Goal: Task Accomplishment & Management: Complete application form

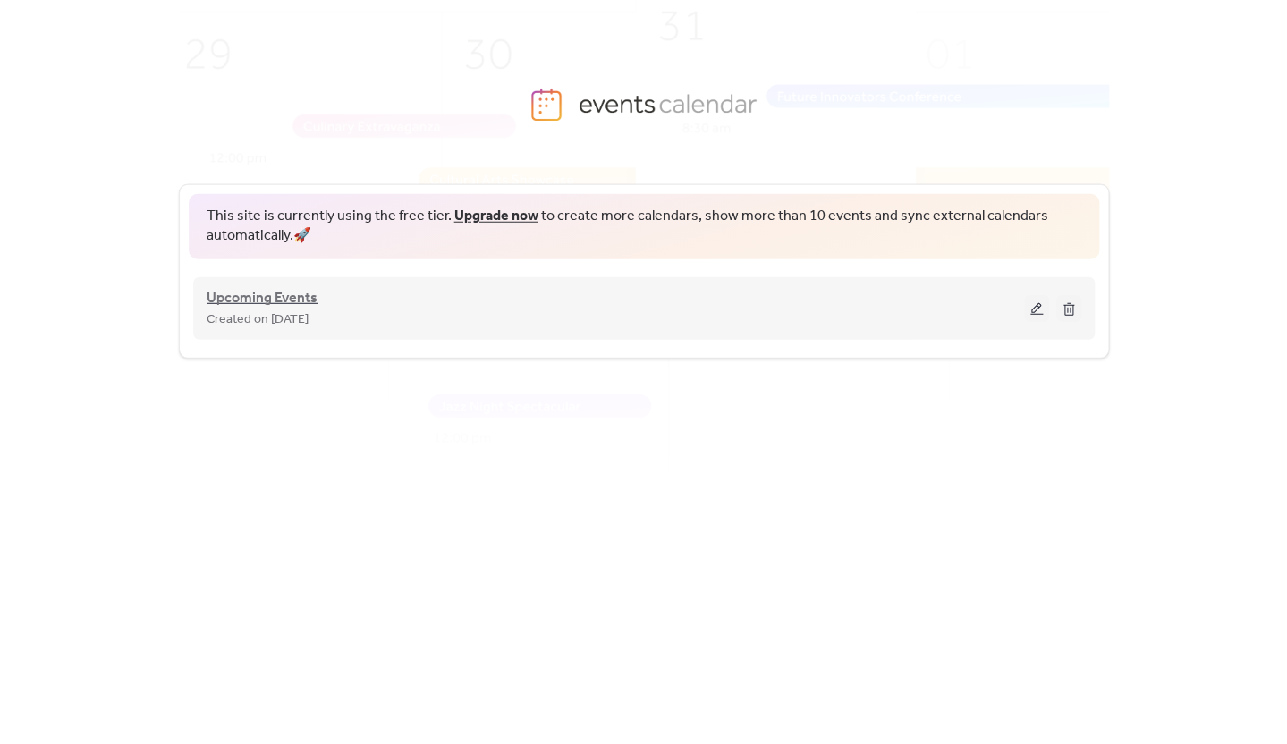
click at [291, 304] on span "Upcoming Events" at bounding box center [262, 297] width 111 height 21
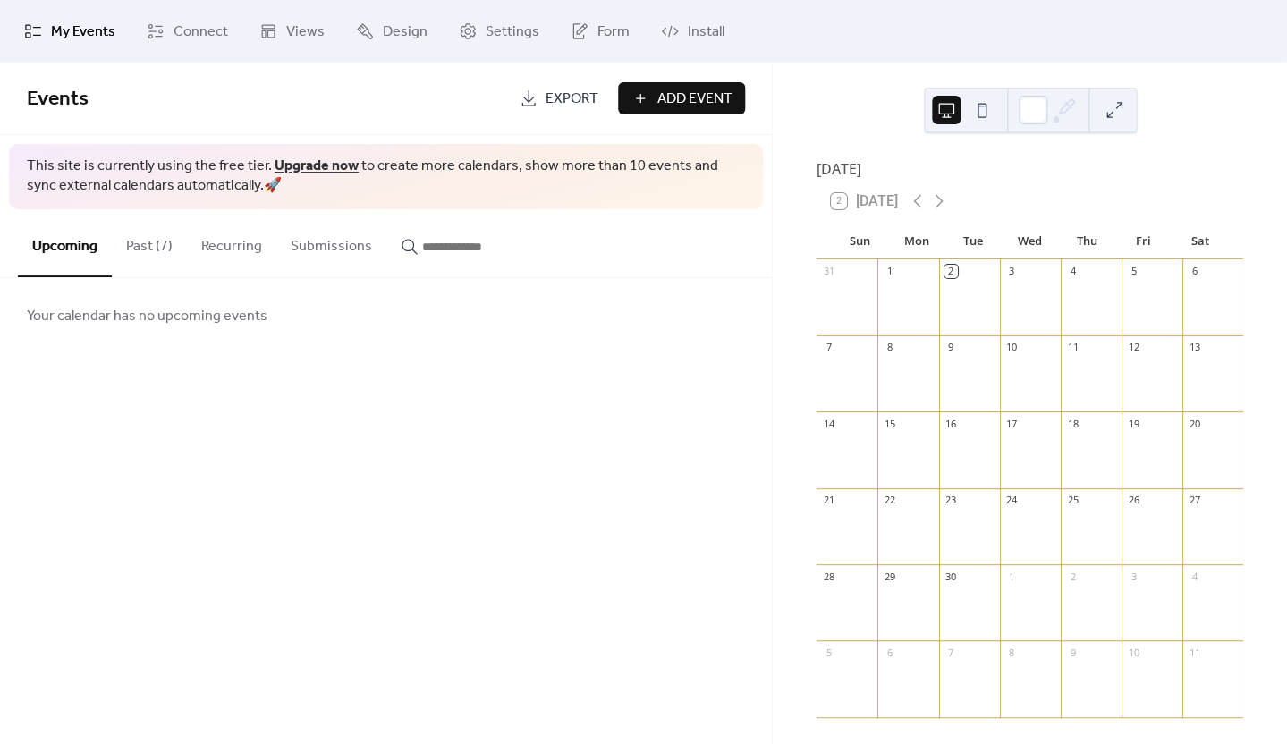
click at [148, 246] on button "Past (7)" at bounding box center [149, 242] width 75 height 66
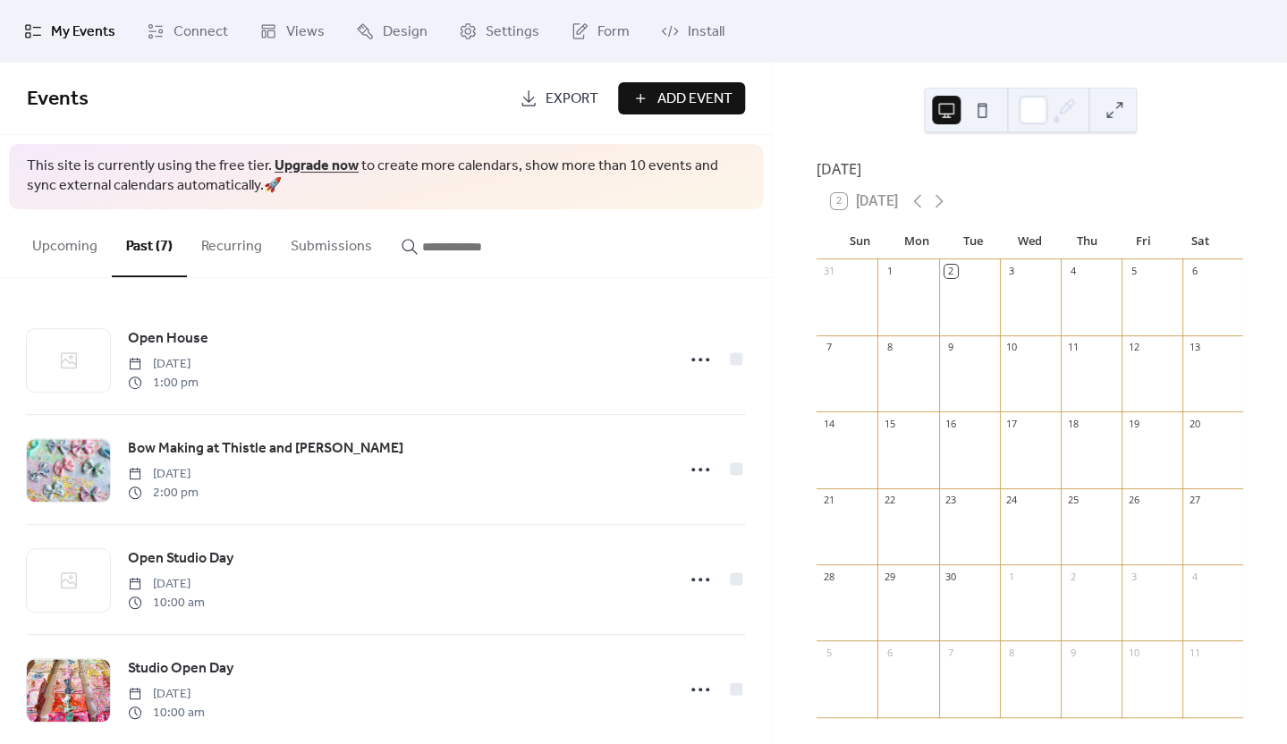
click at [672, 99] on span "Add Event" at bounding box center [693, 99] width 75 height 21
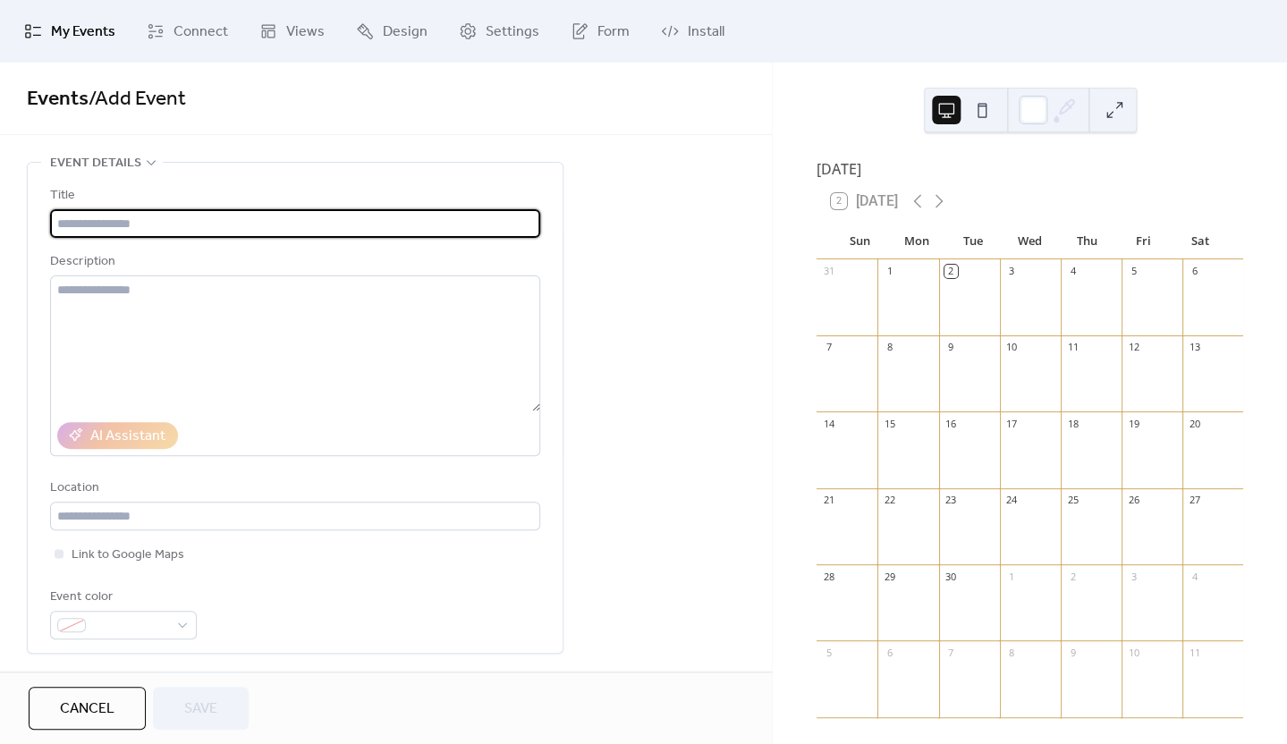
click at [247, 214] on input "text" at bounding box center [295, 223] width 490 height 29
type input "****"
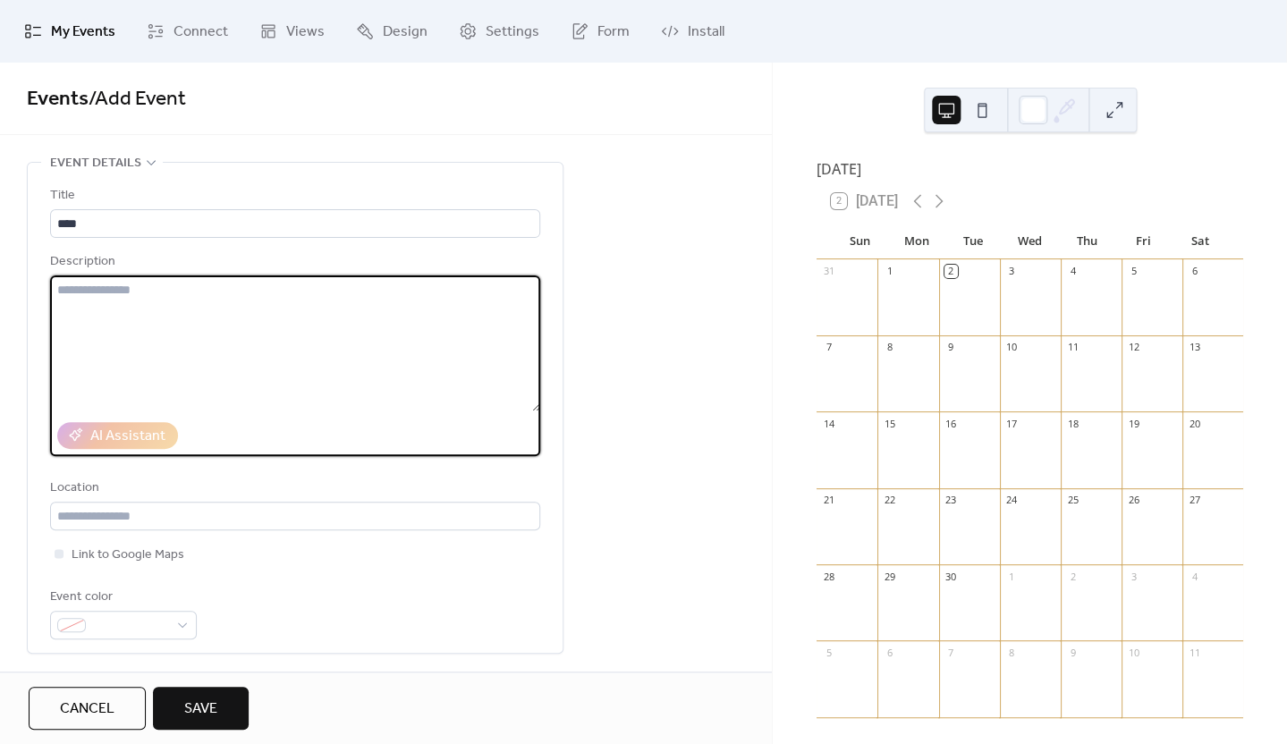
click at [143, 319] on textarea at bounding box center [295, 343] width 490 height 136
type textarea "****"
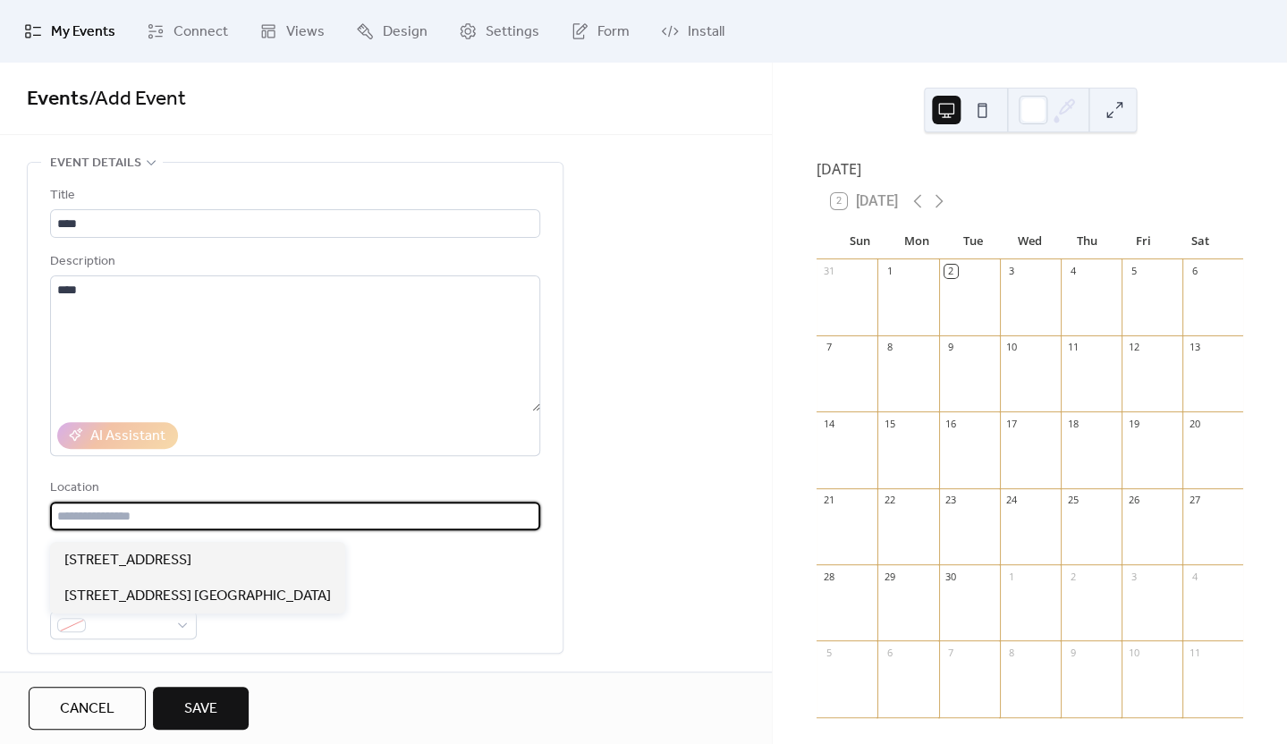
click at [252, 526] on input "text" at bounding box center [295, 516] width 490 height 29
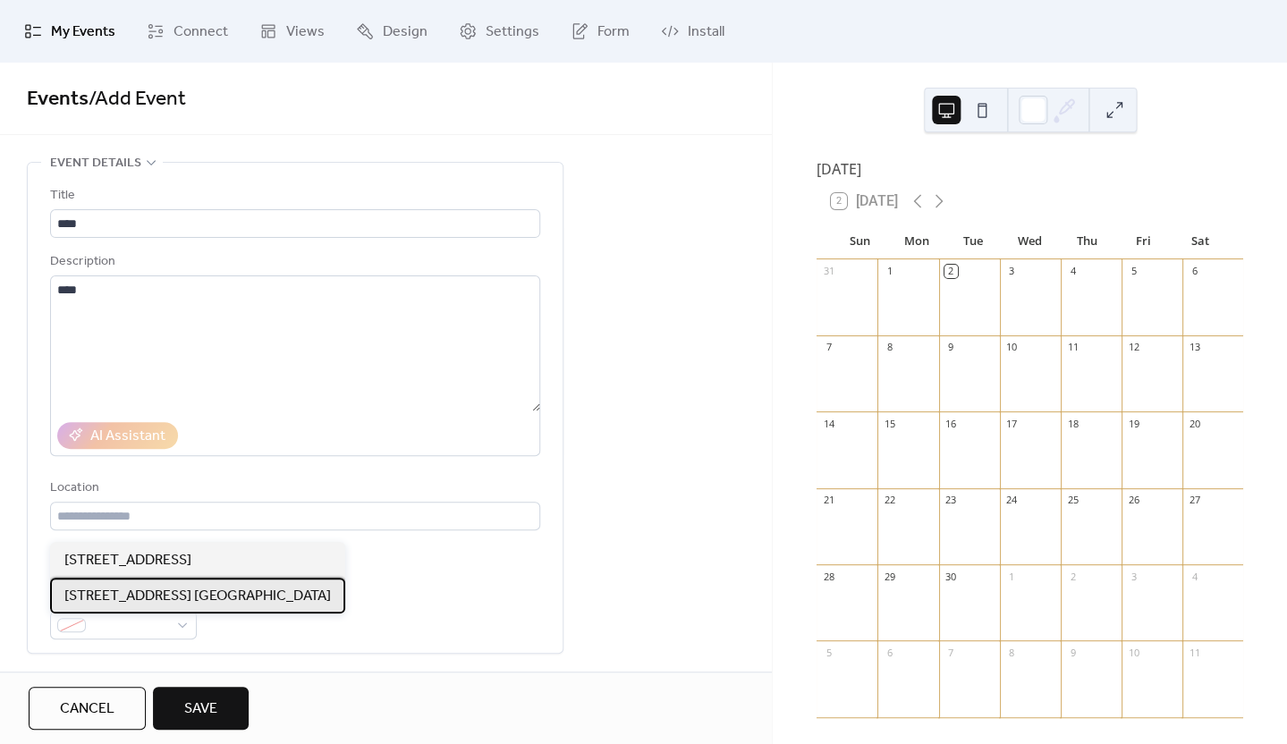
click at [224, 590] on span "[STREET_ADDRESS] [GEOGRAPHIC_DATA]" at bounding box center [197, 596] width 266 height 21
type input "**********"
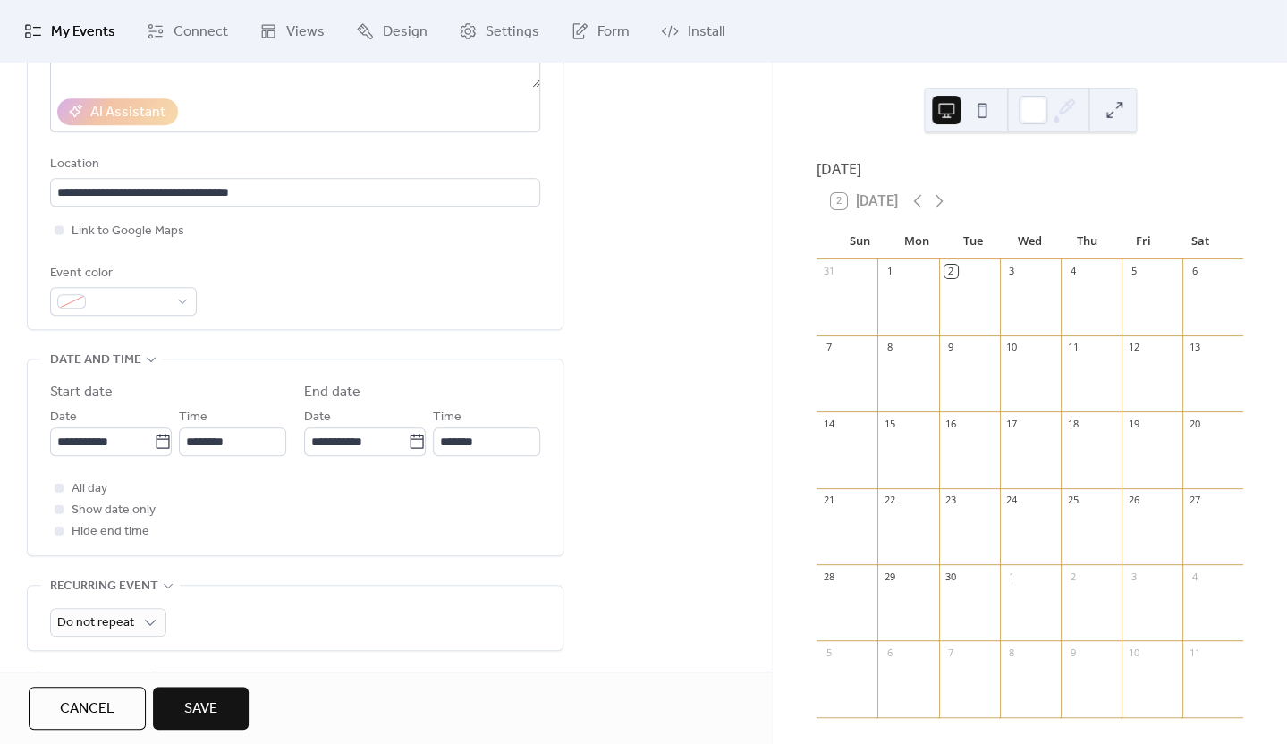
scroll to position [333, 0]
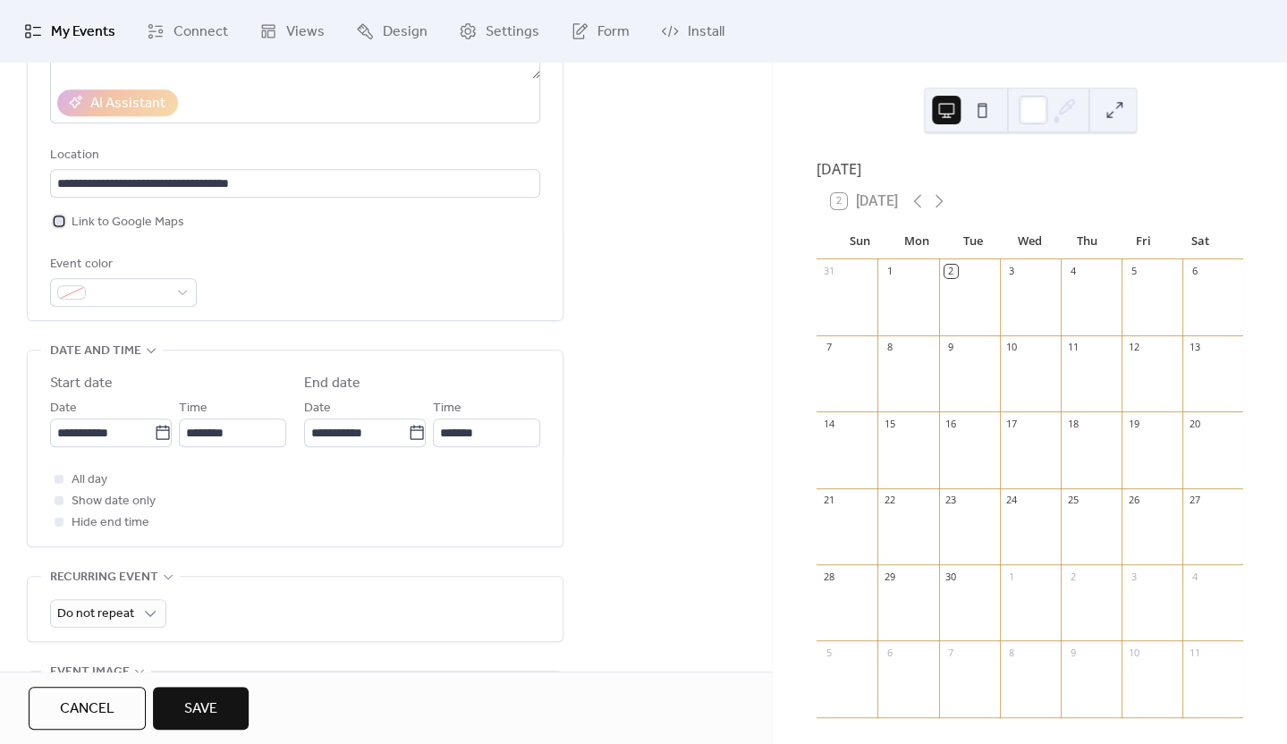
click at [63, 225] on div at bounding box center [59, 220] width 9 height 9
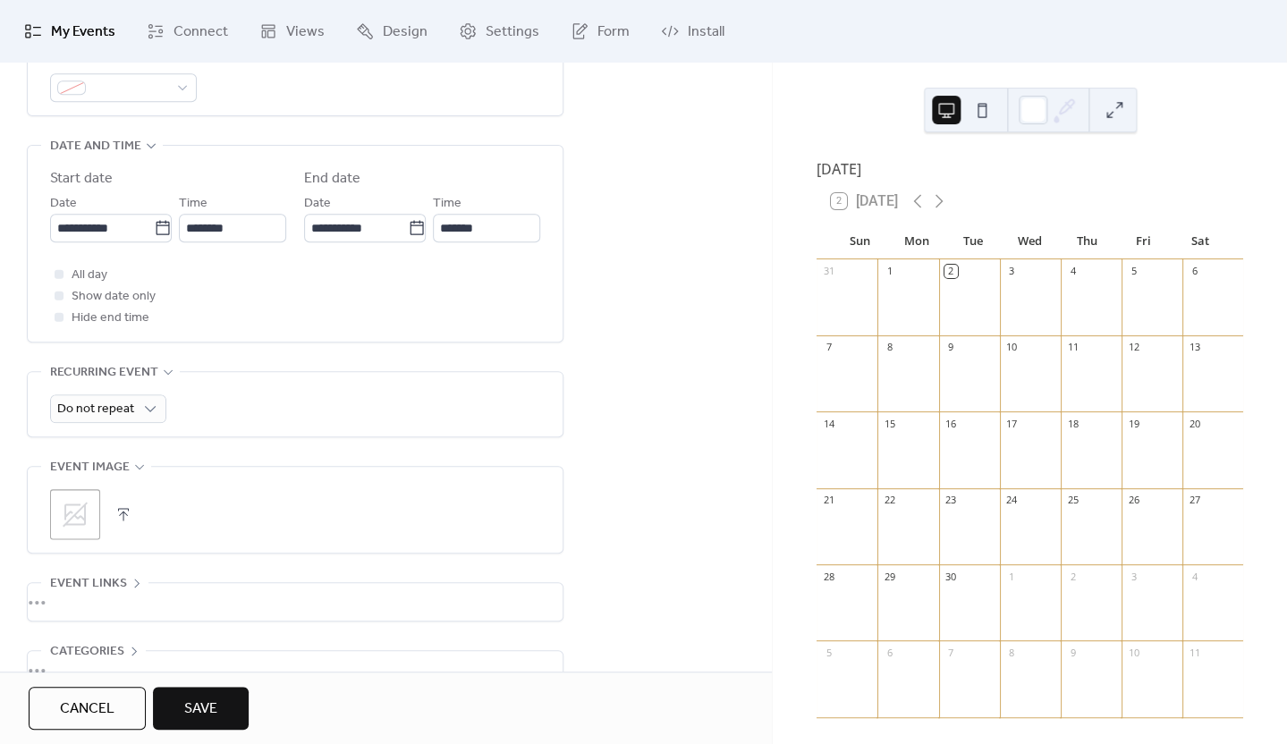
scroll to position [655, 0]
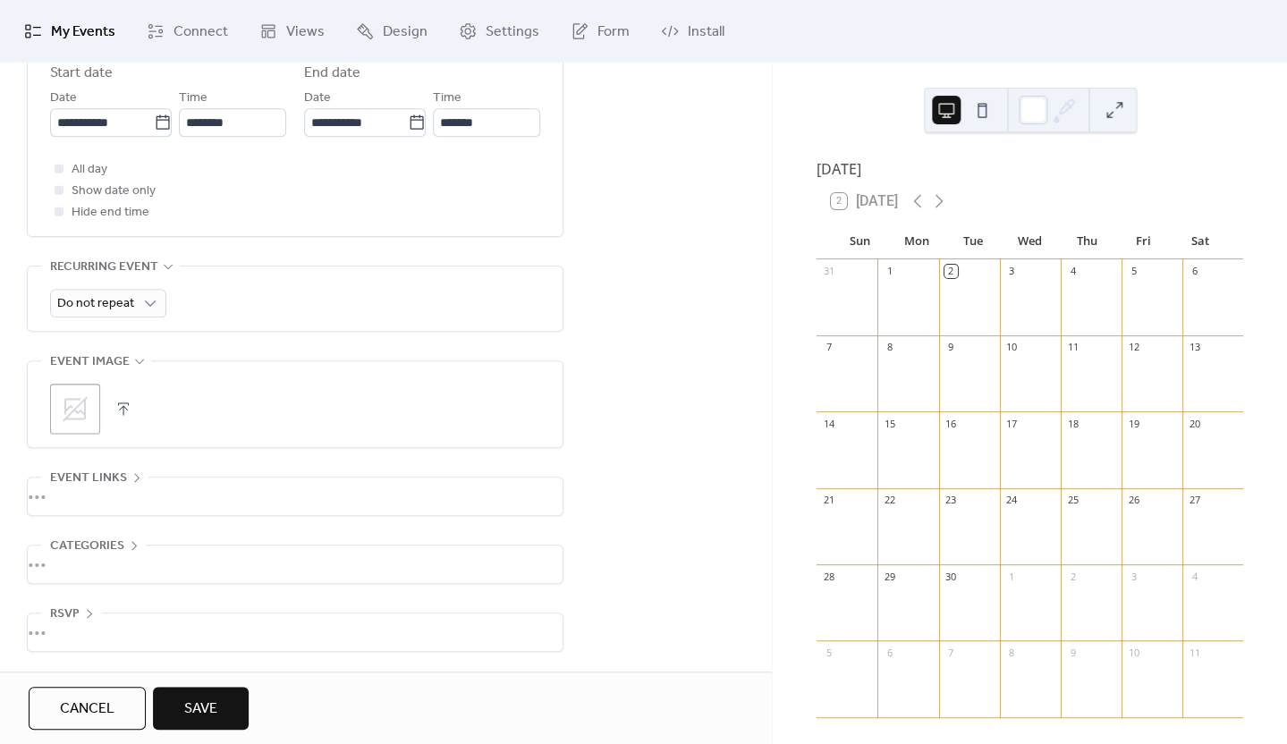
click at [87, 402] on icon at bounding box center [75, 408] width 29 height 29
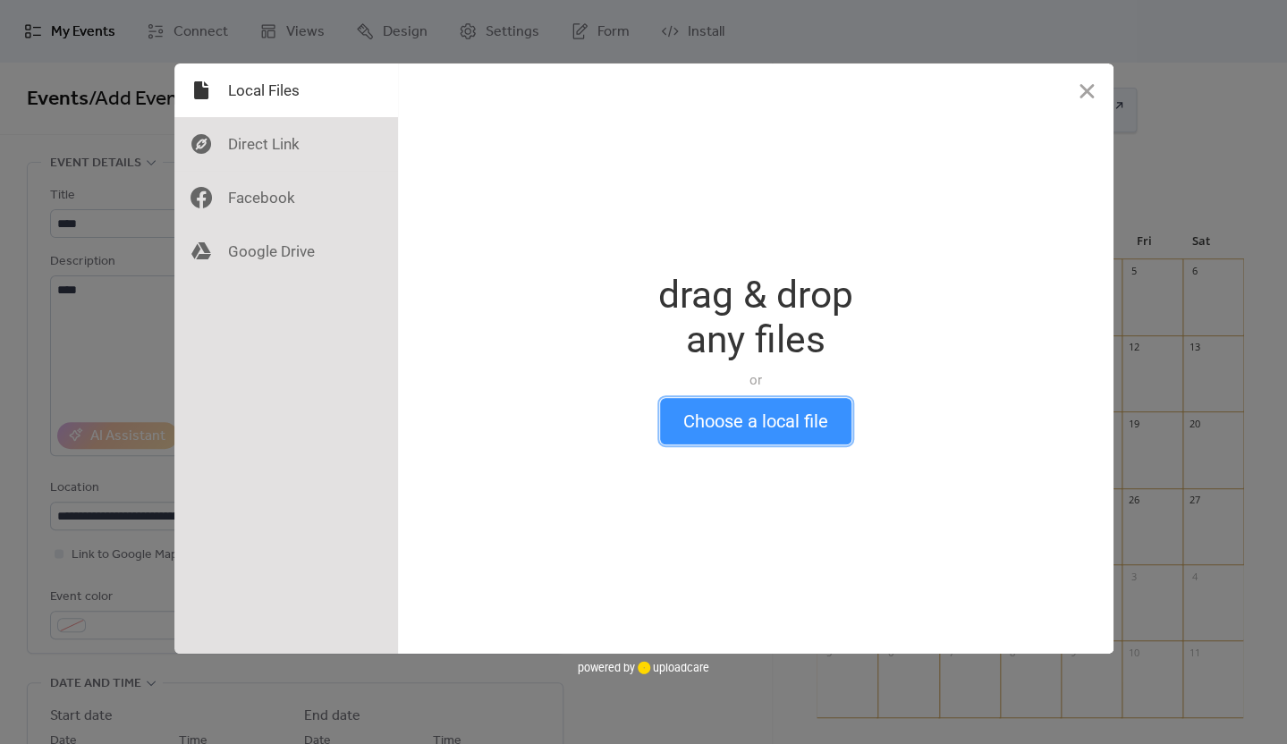
click at [694, 419] on button "Choose a local file" at bounding box center [755, 421] width 191 height 47
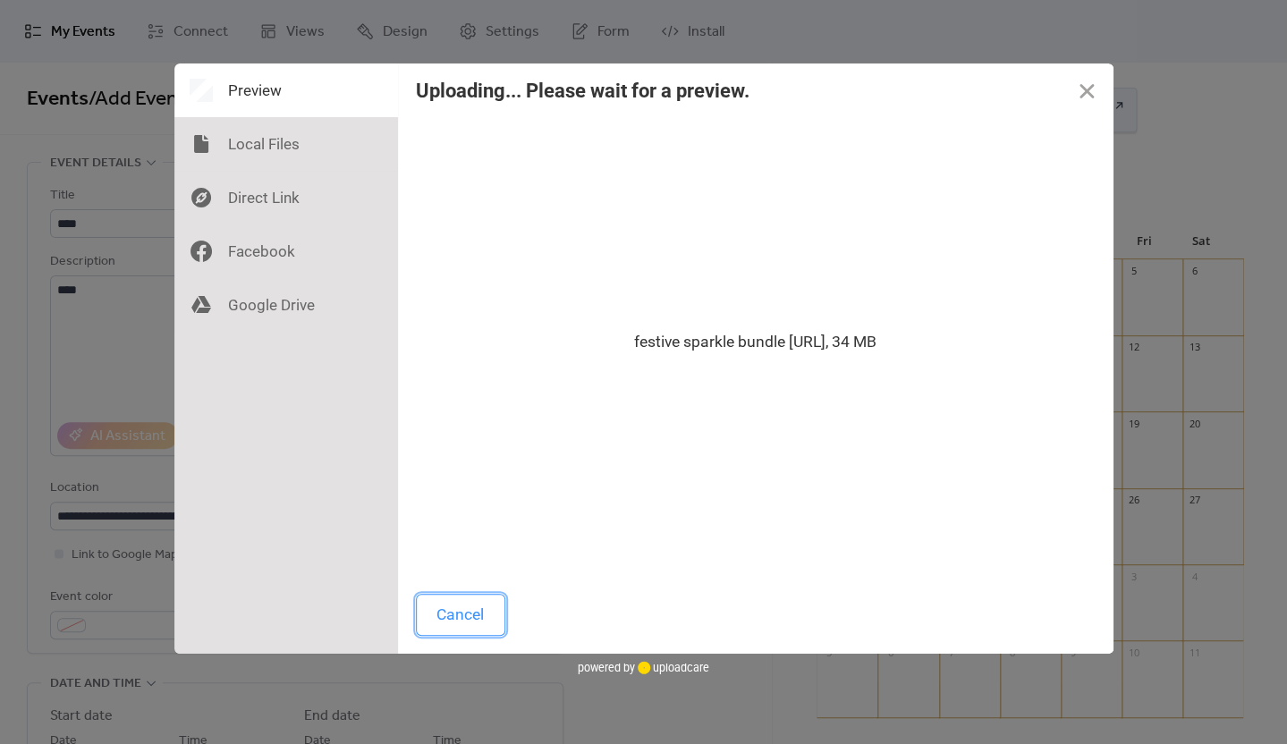
click at [465, 612] on button "Cancel" at bounding box center [460, 615] width 89 height 42
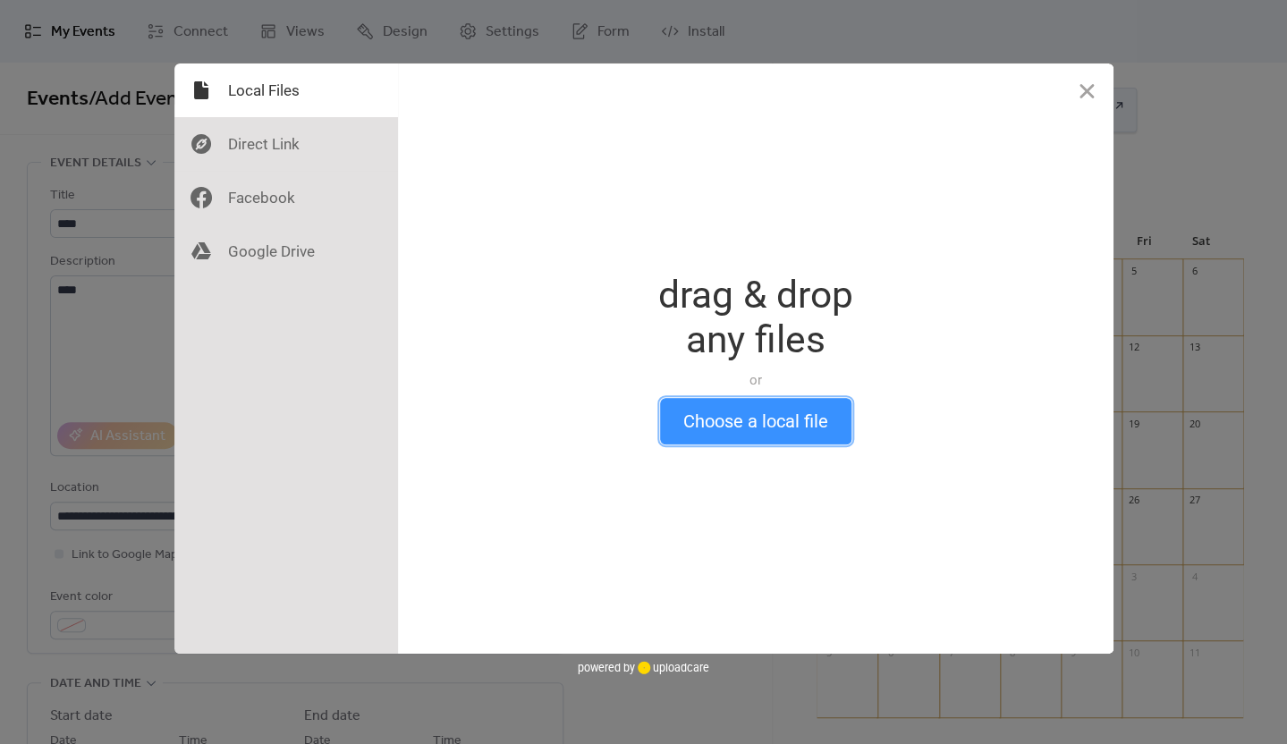
click at [704, 410] on button "Choose a local file" at bounding box center [755, 421] width 191 height 47
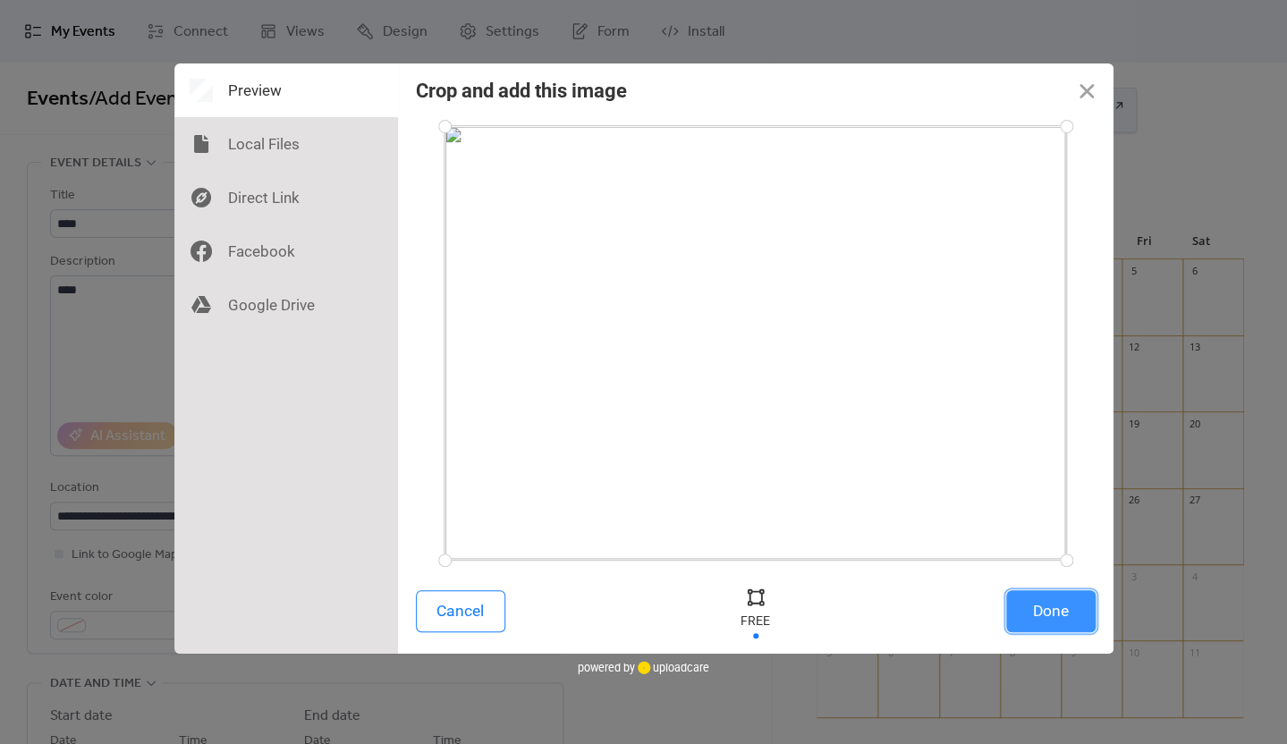
click at [1045, 618] on button "Done" at bounding box center [1050, 611] width 89 height 42
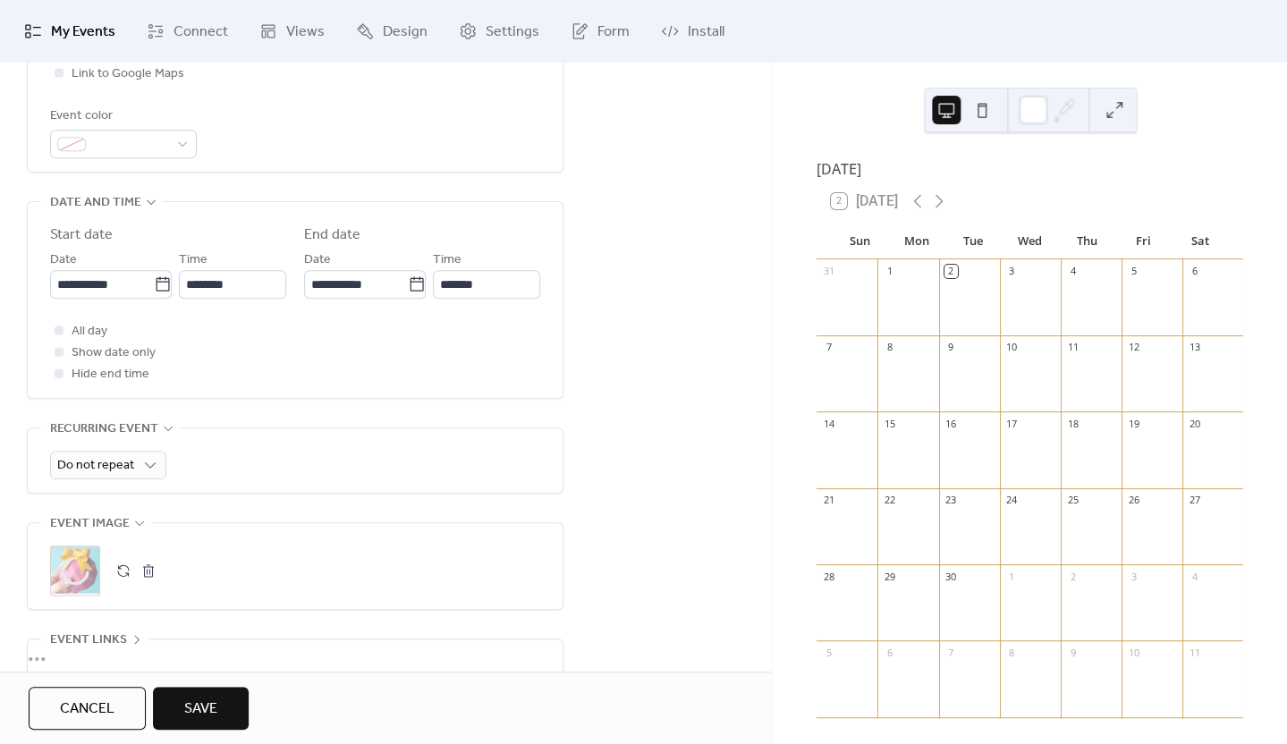
scroll to position [473, 0]
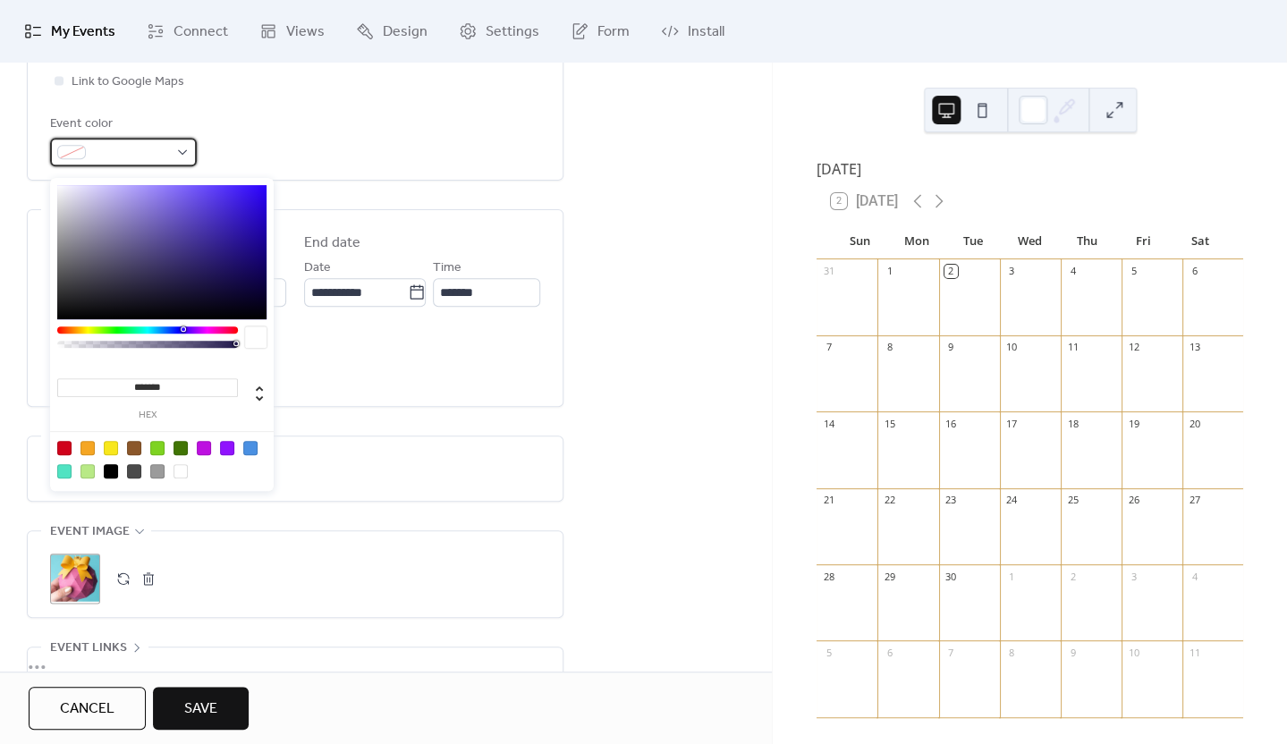
click at [167, 154] on span at bounding box center [130, 152] width 75 height 21
click at [86, 448] on div at bounding box center [87, 448] width 14 height 14
type input "*******"
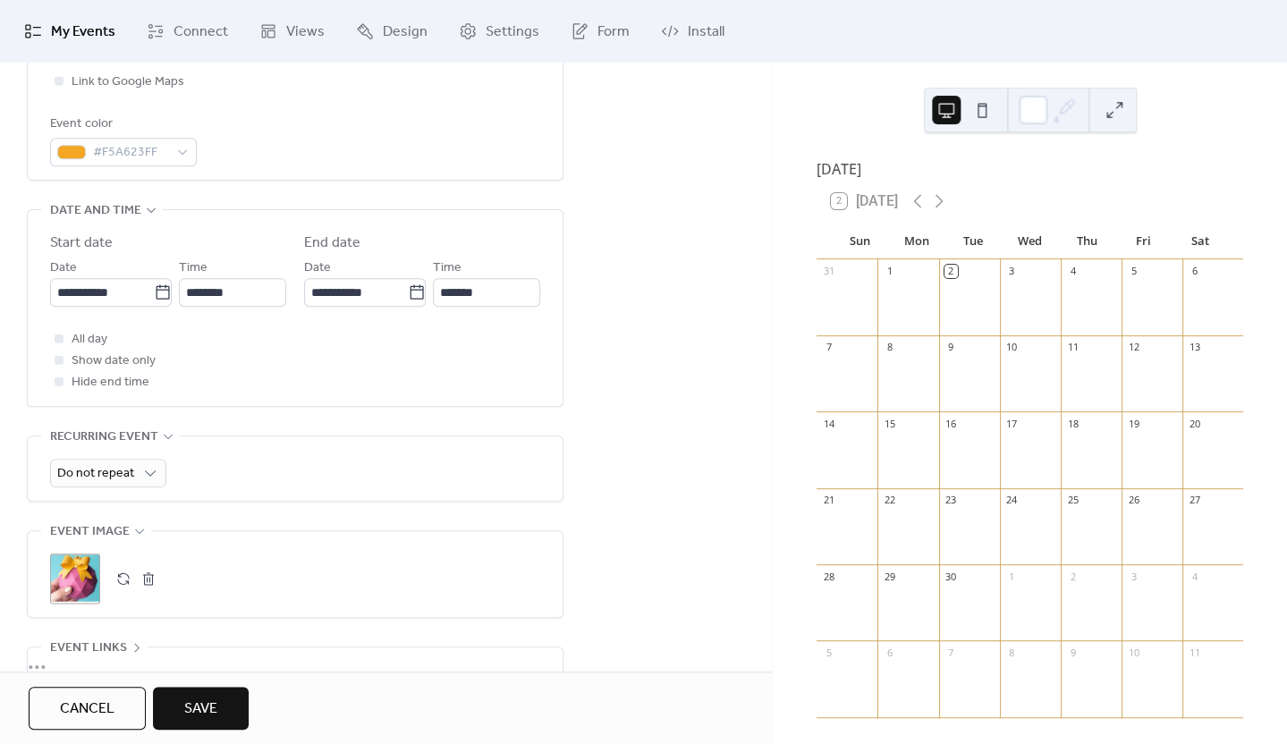
click at [698, 388] on div "**********" at bounding box center [386, 265] width 772 height 1153
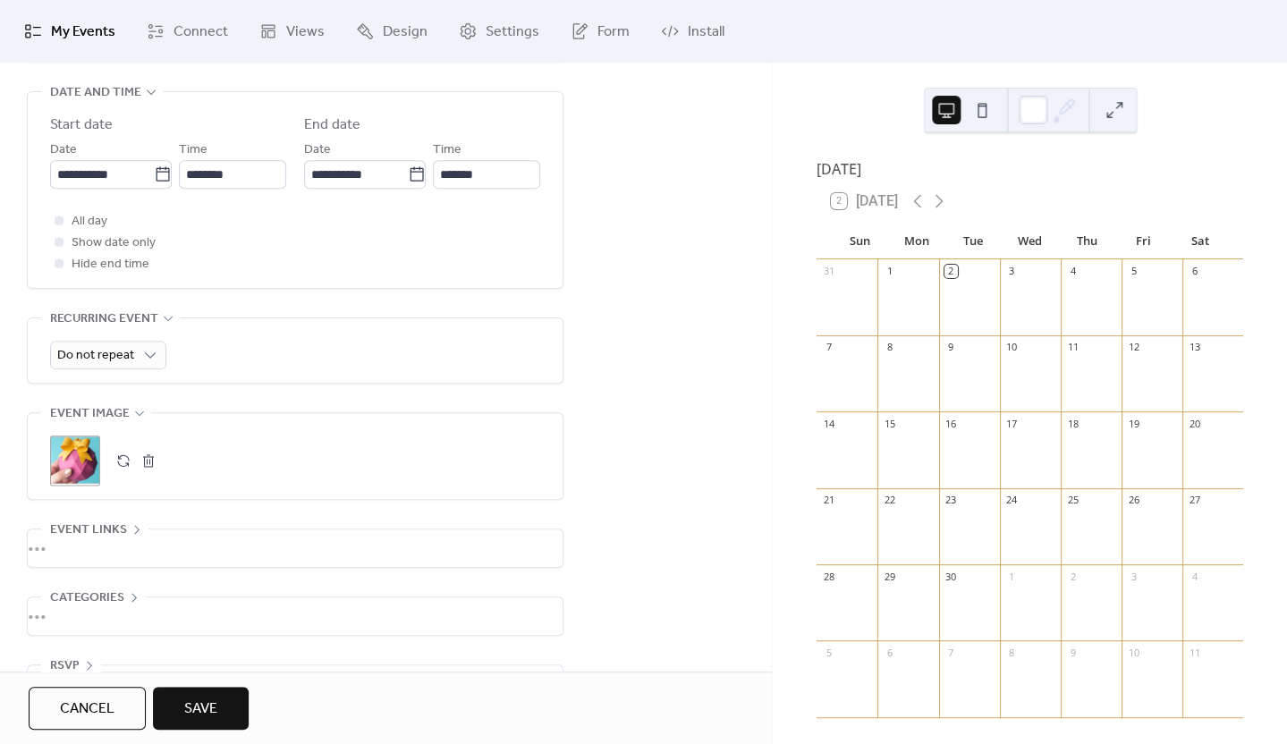
scroll to position [655, 0]
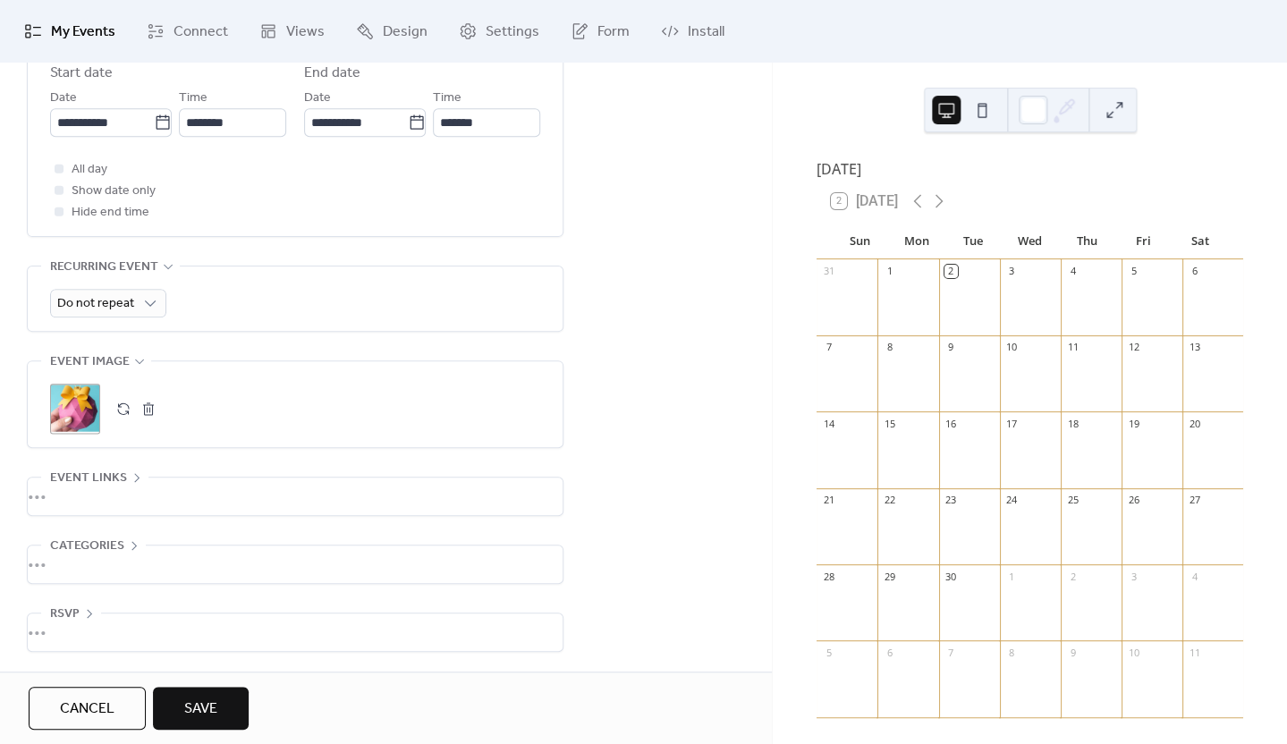
click at [148, 498] on div "•••" at bounding box center [295, 497] width 535 height 38
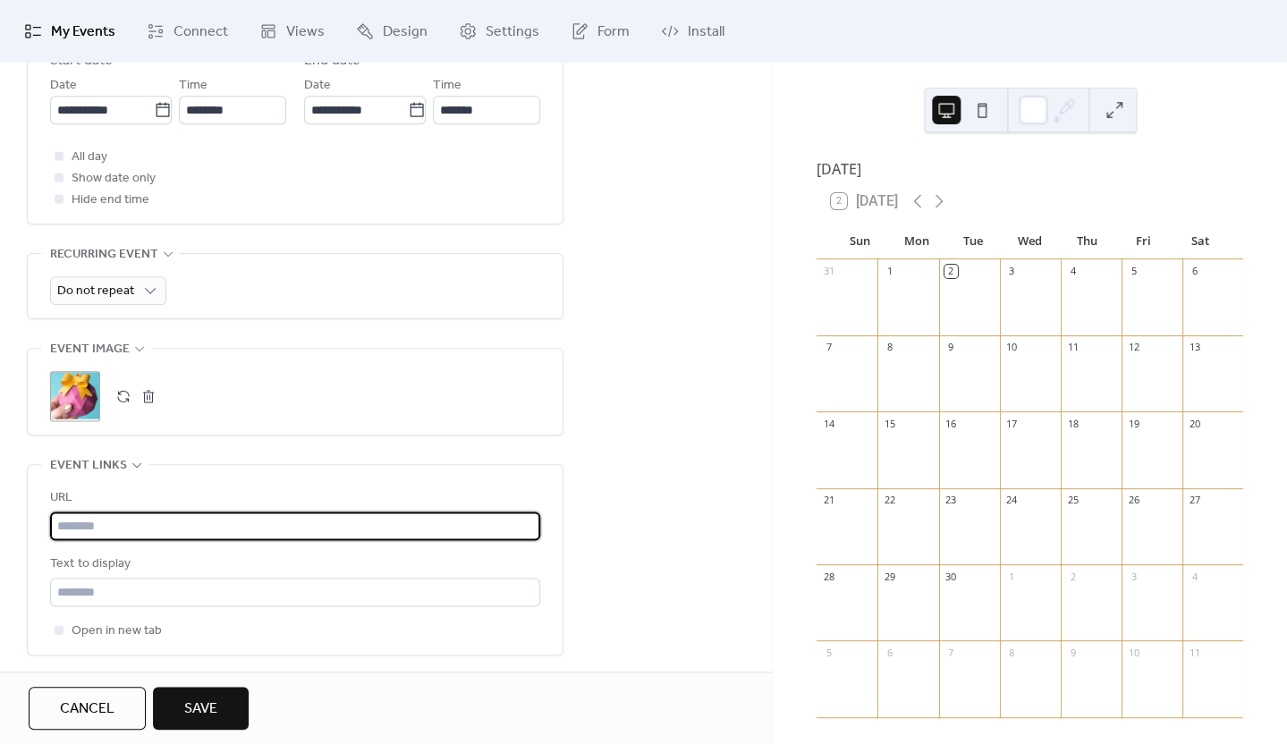
click at [138, 540] on input "text" at bounding box center [295, 526] width 490 height 29
click at [173, 535] on input "text" at bounding box center [295, 526] width 490 height 29
type input "**********"
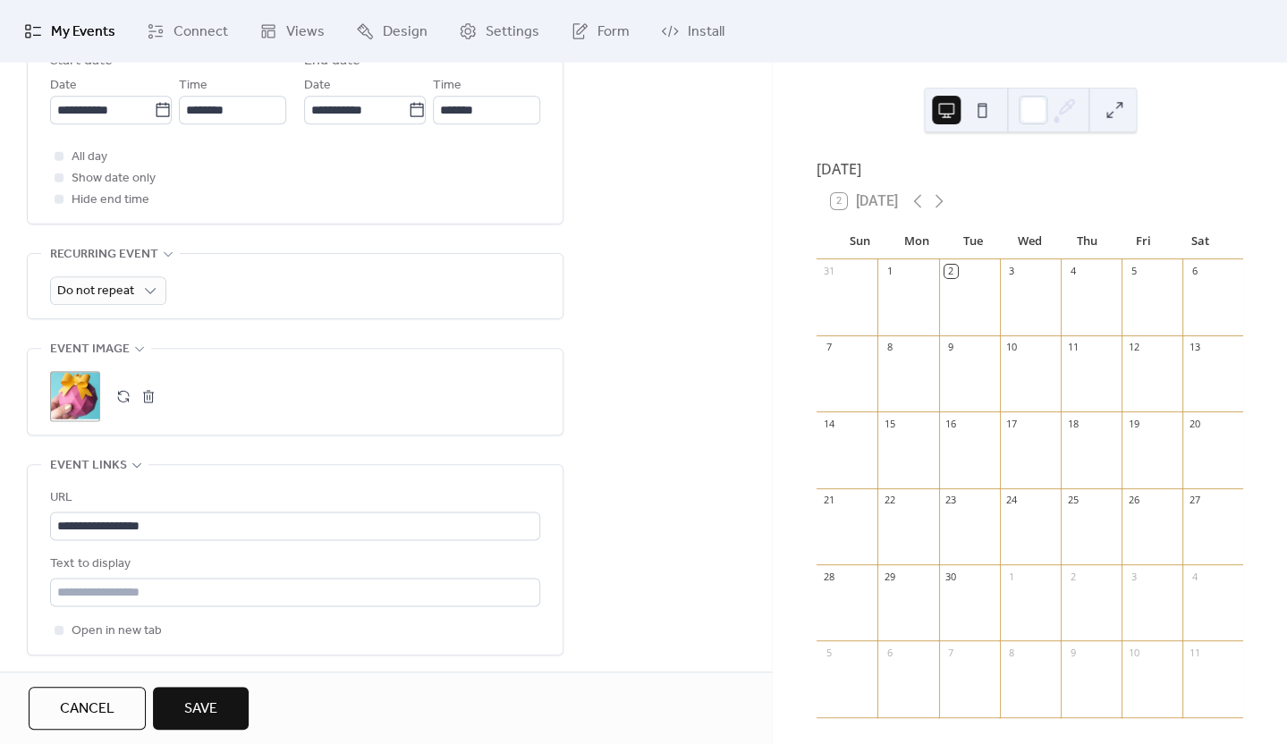
click at [613, 454] on div "**********" at bounding box center [386, 158] width 772 height 1305
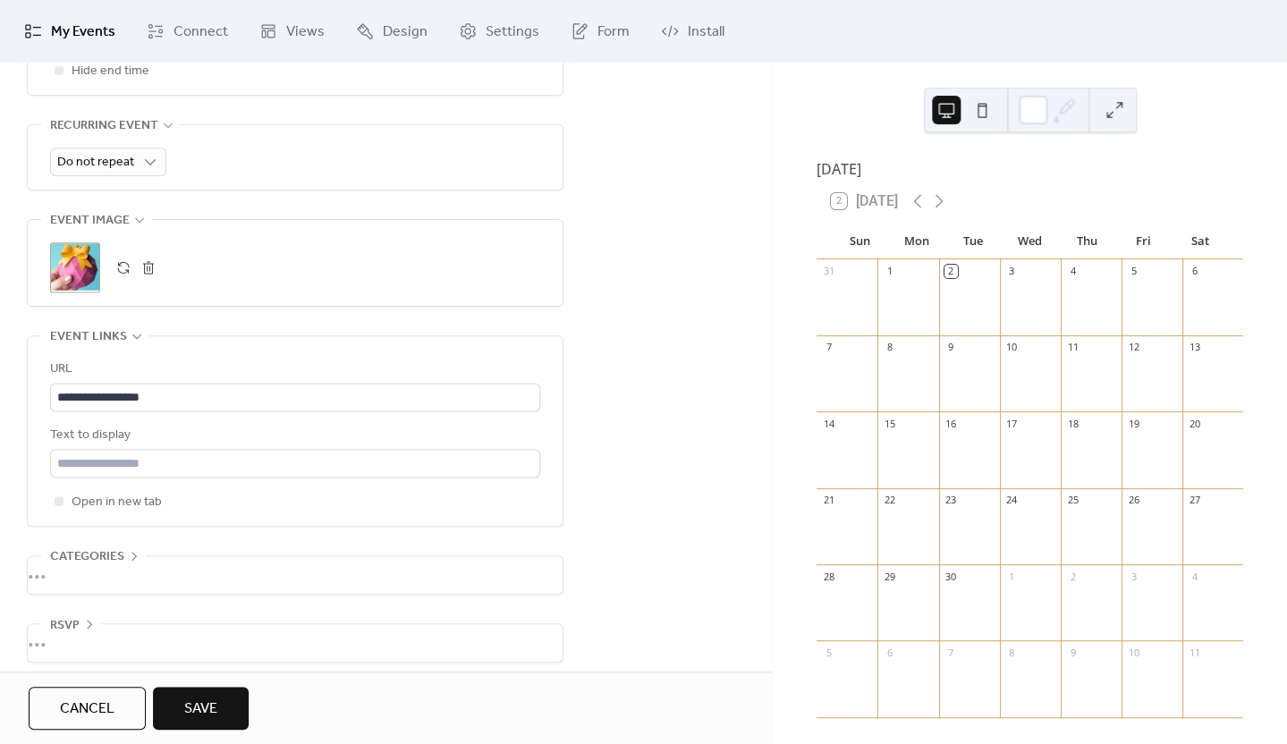
scroll to position [814, 0]
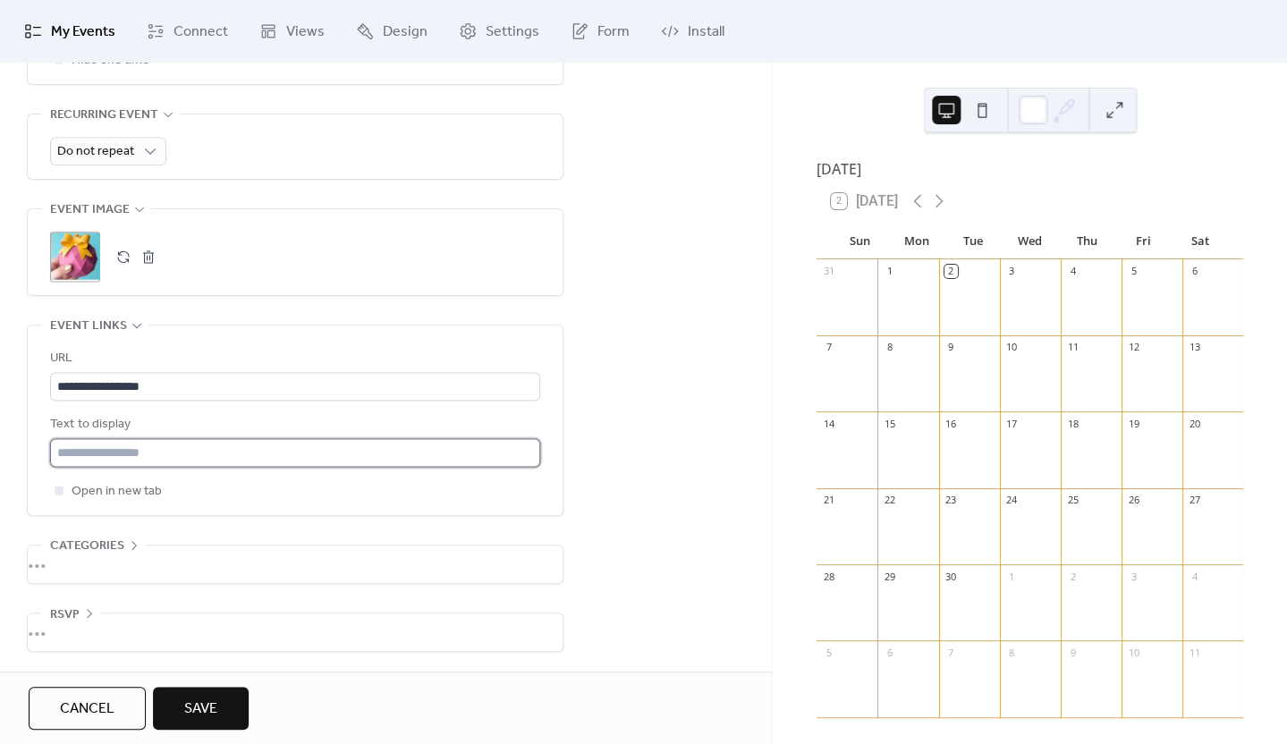
click at [391, 454] on input "text" at bounding box center [295, 452] width 490 height 29
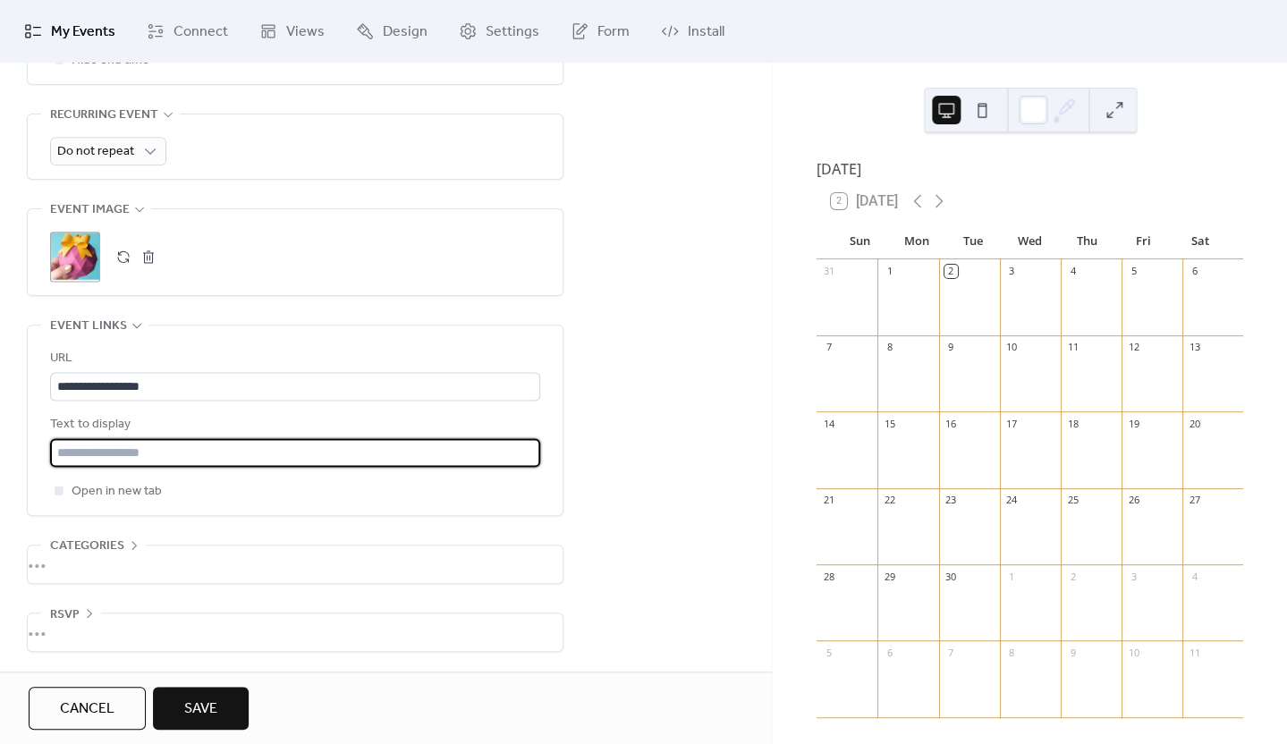
click at [391, 454] on input "text" at bounding box center [295, 452] width 490 height 29
type input "****"
click at [630, 341] on div "**********" at bounding box center [386, 19] width 772 height 1305
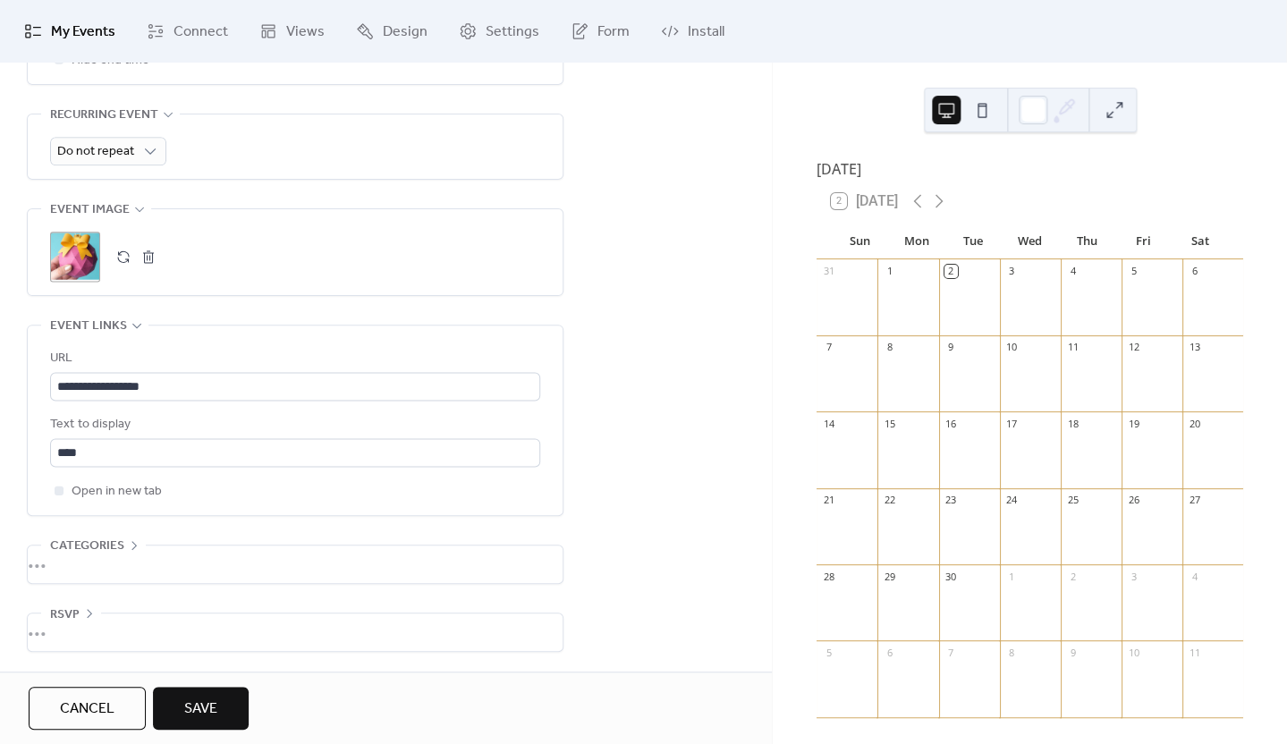
click at [95, 565] on div "•••" at bounding box center [295, 564] width 535 height 38
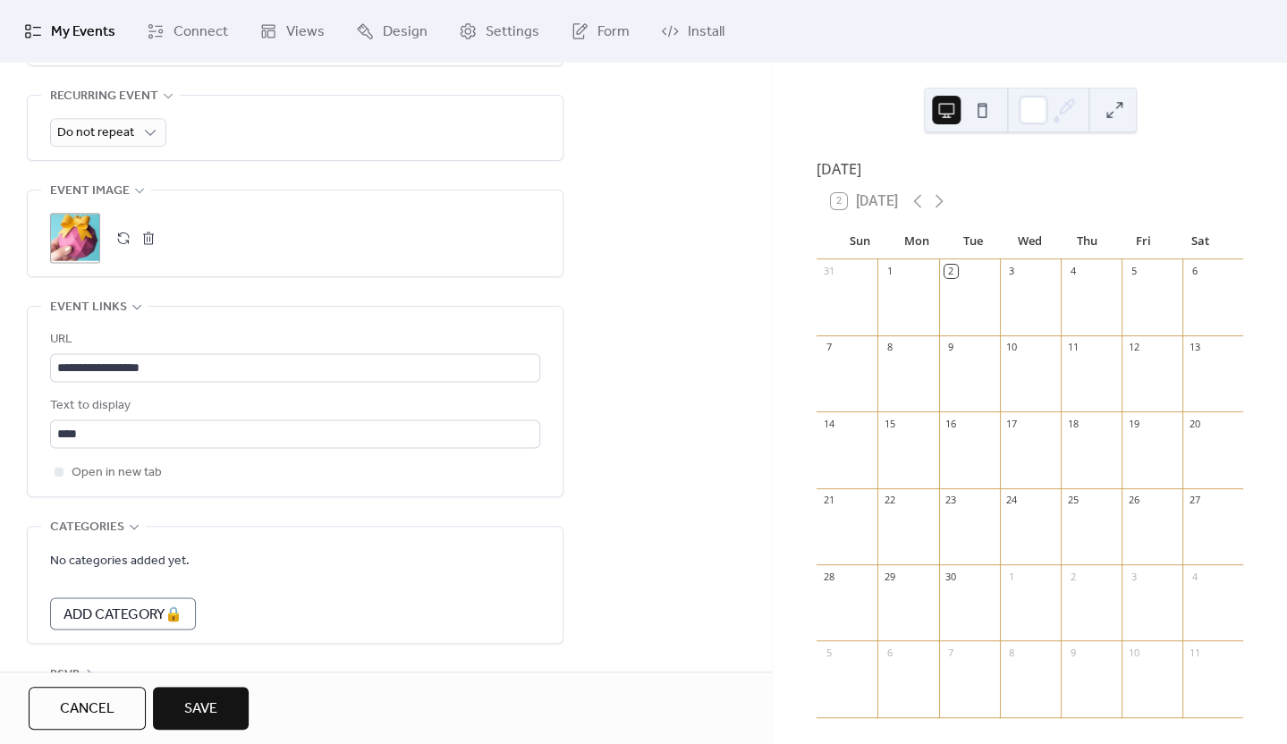
scroll to position [892, 0]
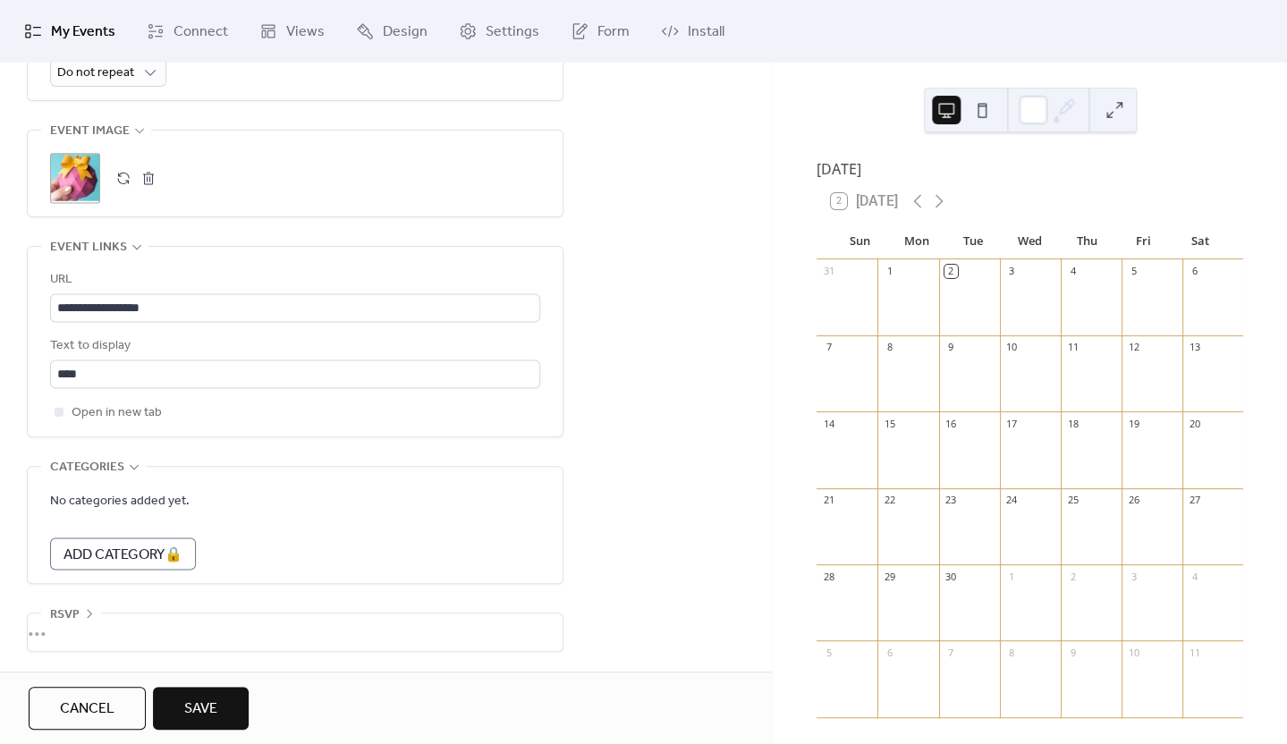
click at [74, 610] on span "RSVP" at bounding box center [65, 614] width 30 height 21
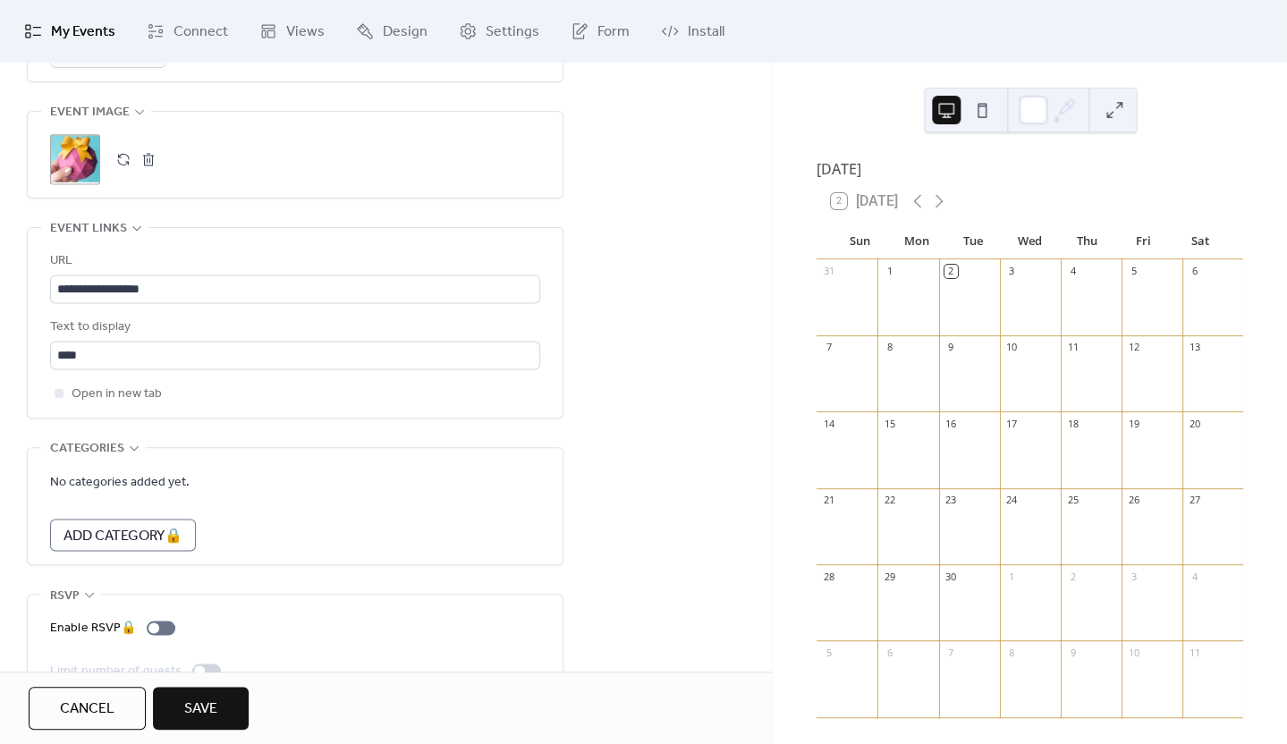
scroll to position [955, 0]
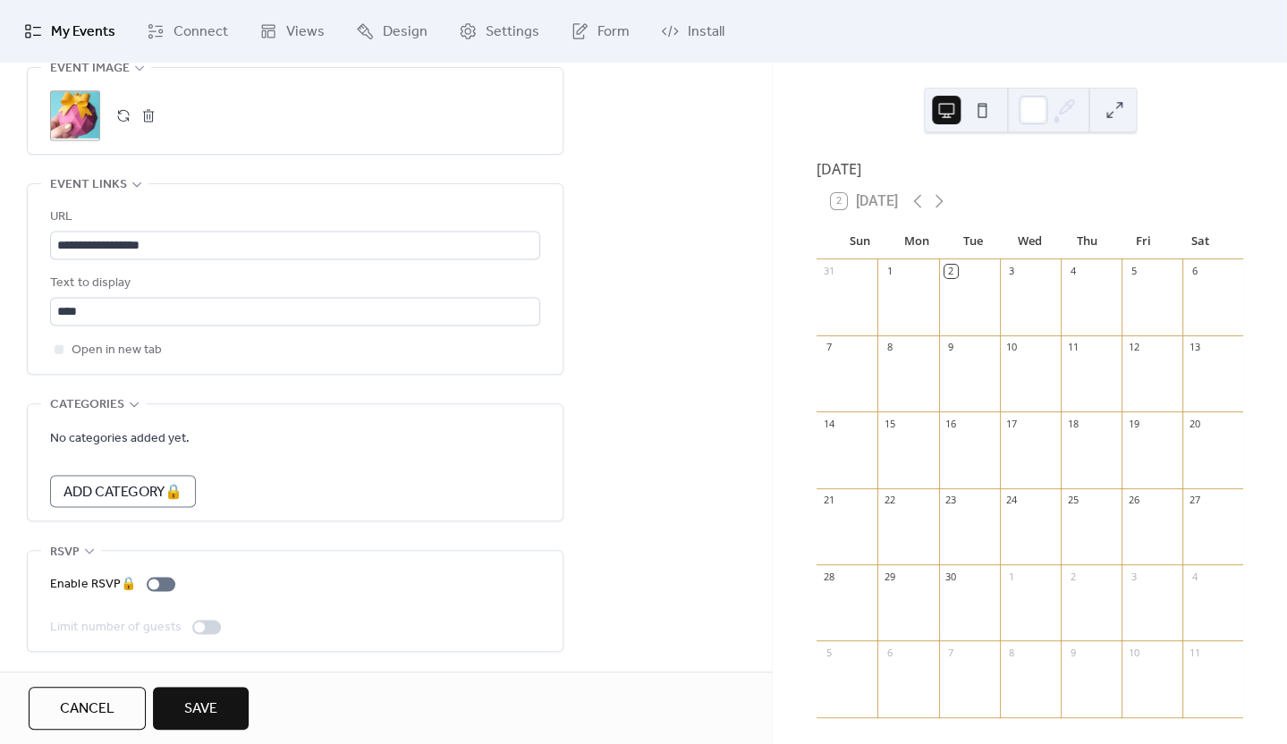
click at [211, 703] on span "Save" at bounding box center [200, 708] width 33 height 21
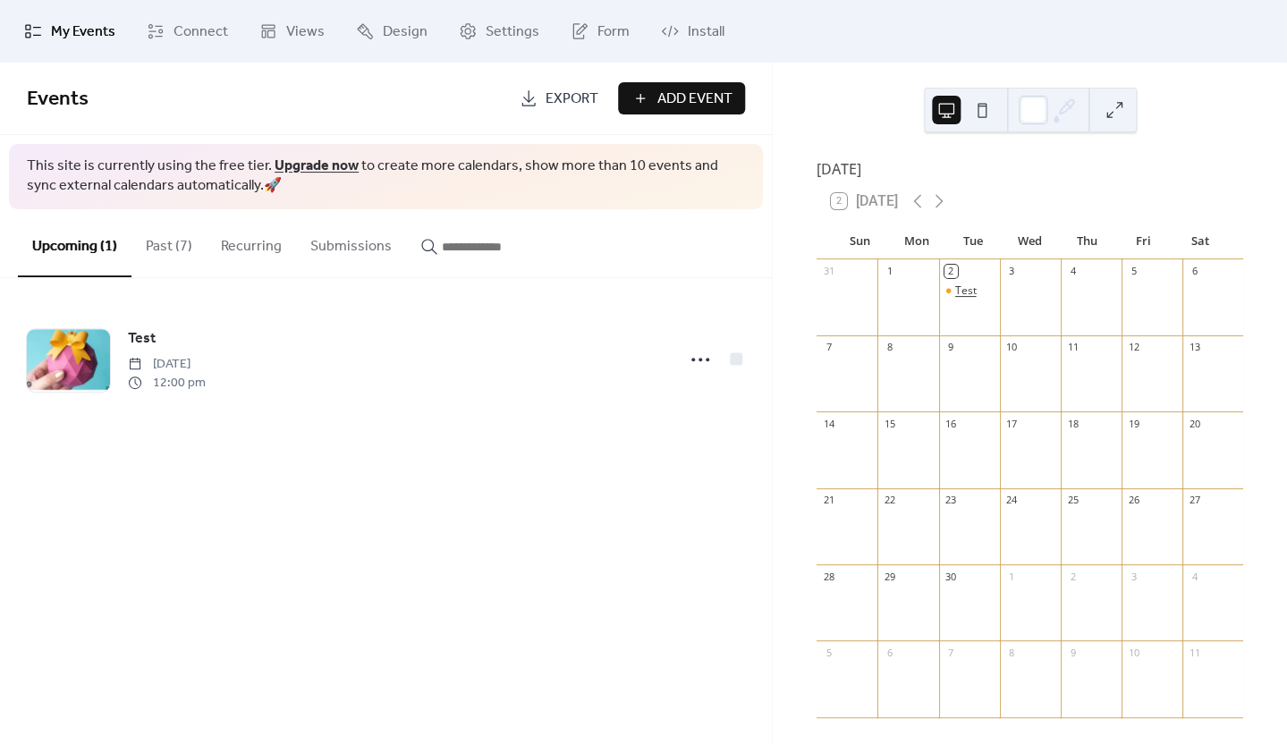
click at [977, 299] on div "Test" at bounding box center [965, 290] width 21 height 15
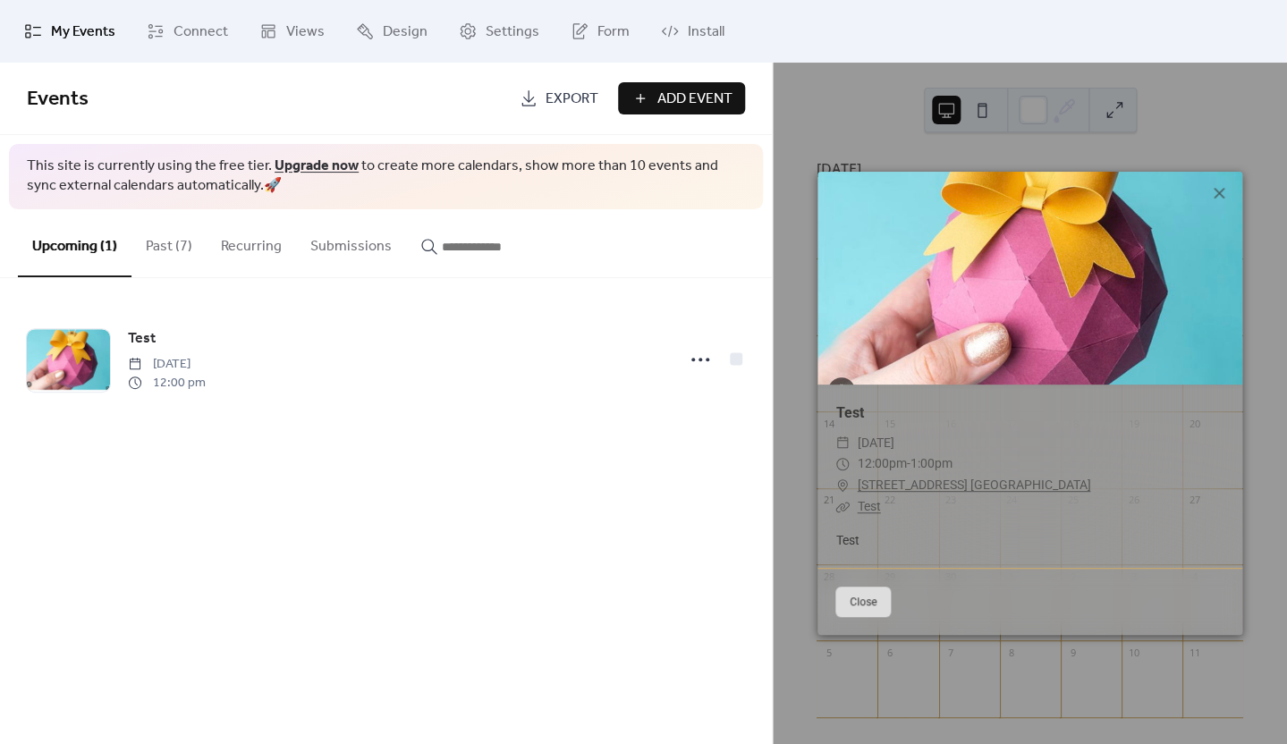
click at [875, 506] on link "Test" at bounding box center [868, 506] width 23 height 14
click at [1216, 191] on icon at bounding box center [1219, 193] width 11 height 11
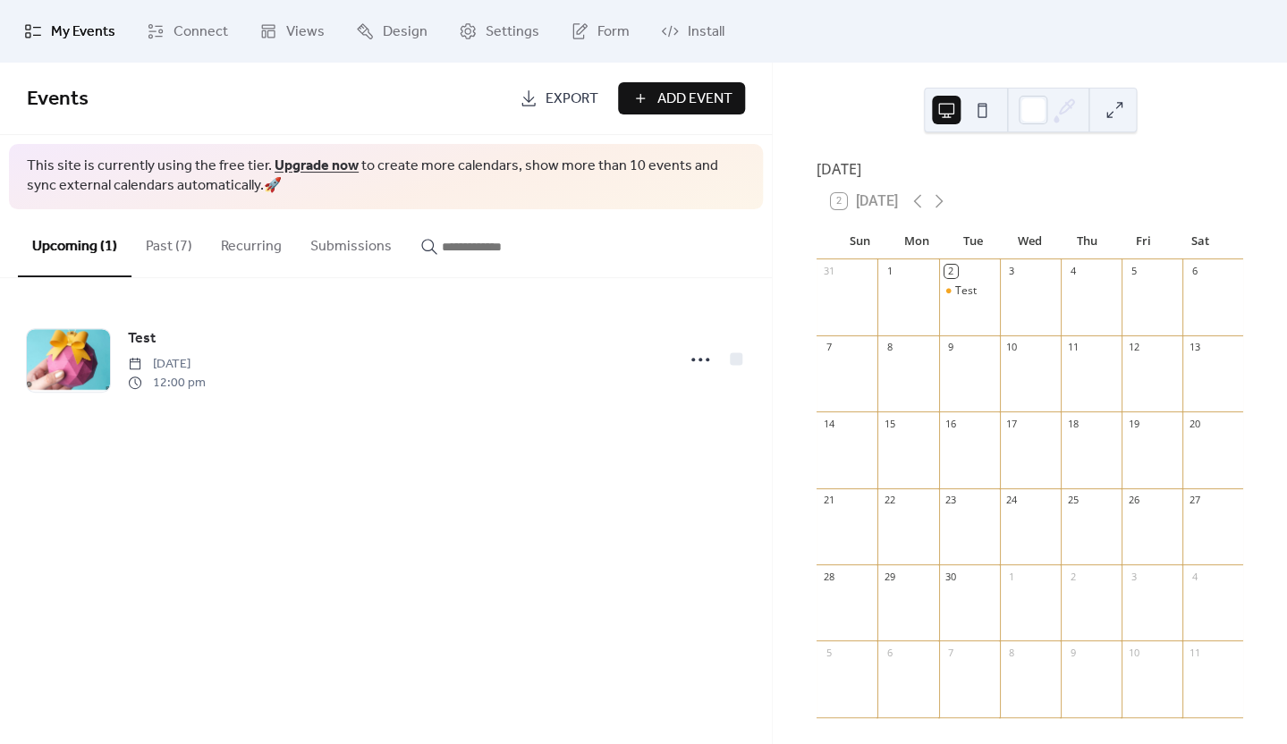
click at [986, 114] on button at bounding box center [982, 110] width 29 height 29
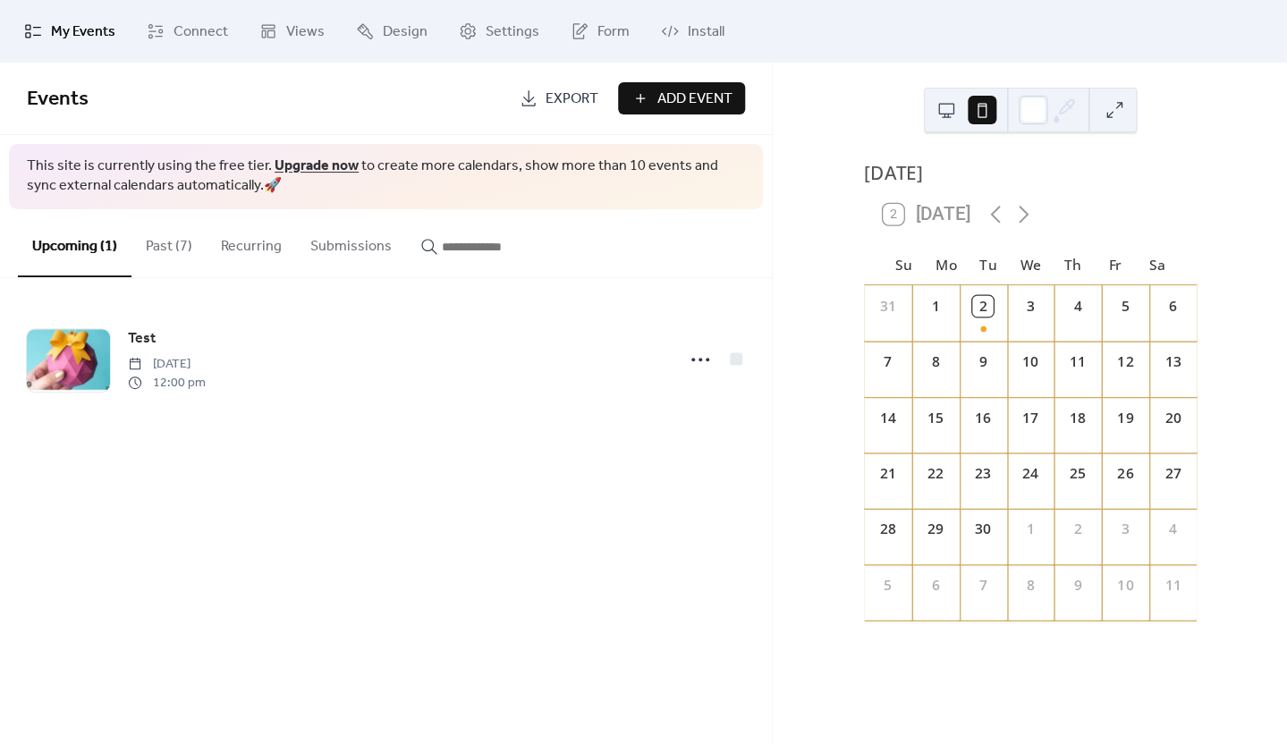
click at [1110, 109] on button at bounding box center [1114, 110] width 29 height 29
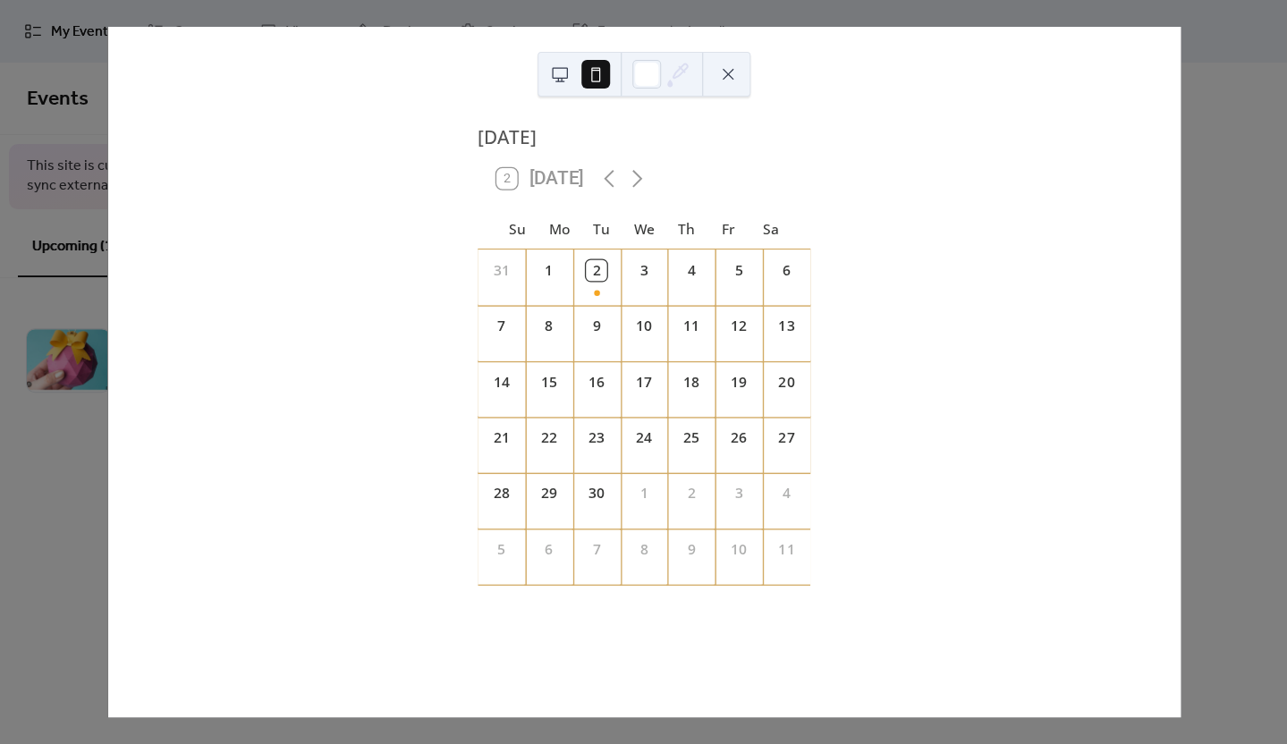
click at [713, 76] on div at bounding box center [643, 74] width 213 height 45
click at [723, 75] on button at bounding box center [728, 74] width 29 height 29
